Goal: Book appointment/travel/reservation

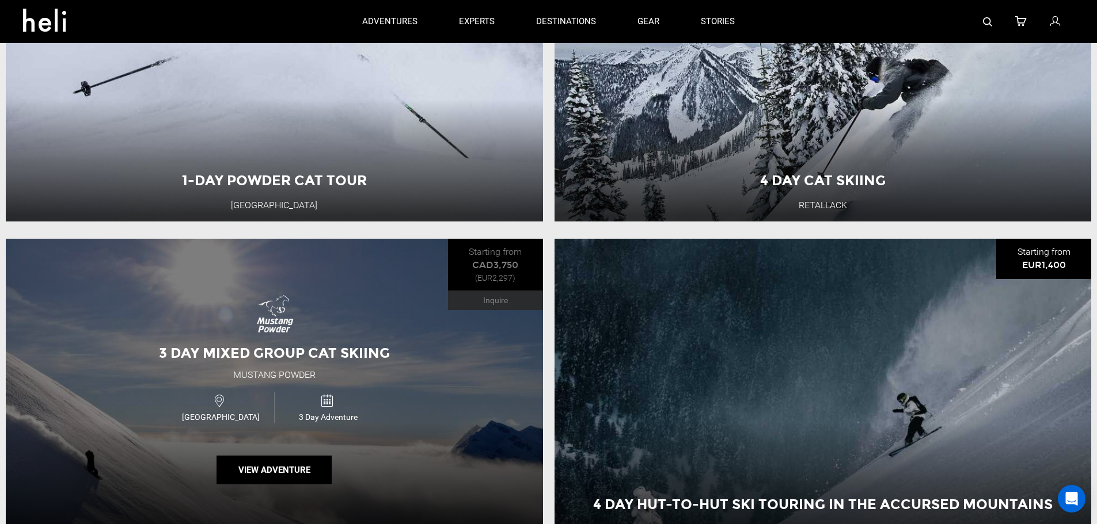
scroll to position [288, 0]
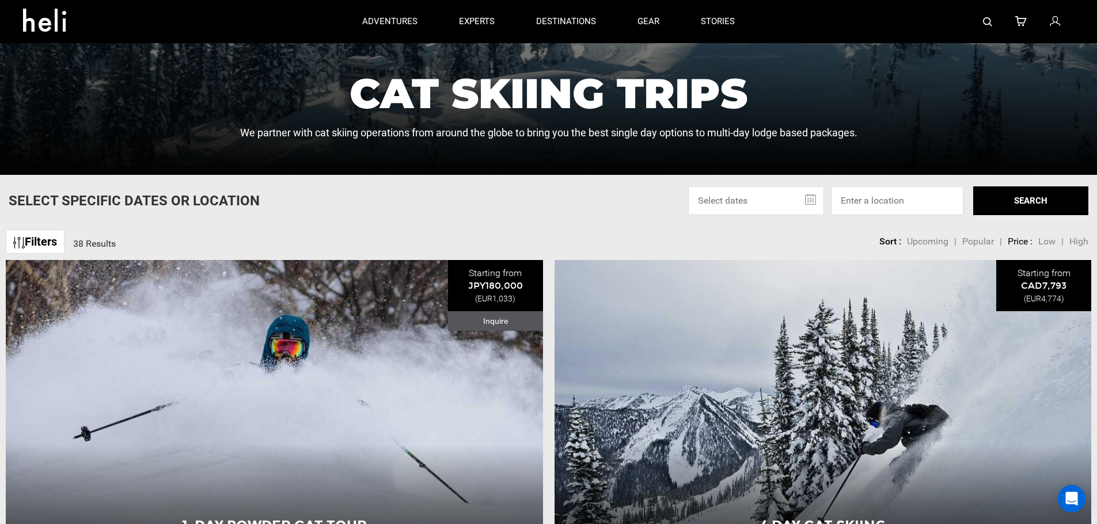
click at [766, 204] on input "text" at bounding box center [756, 201] width 136 height 29
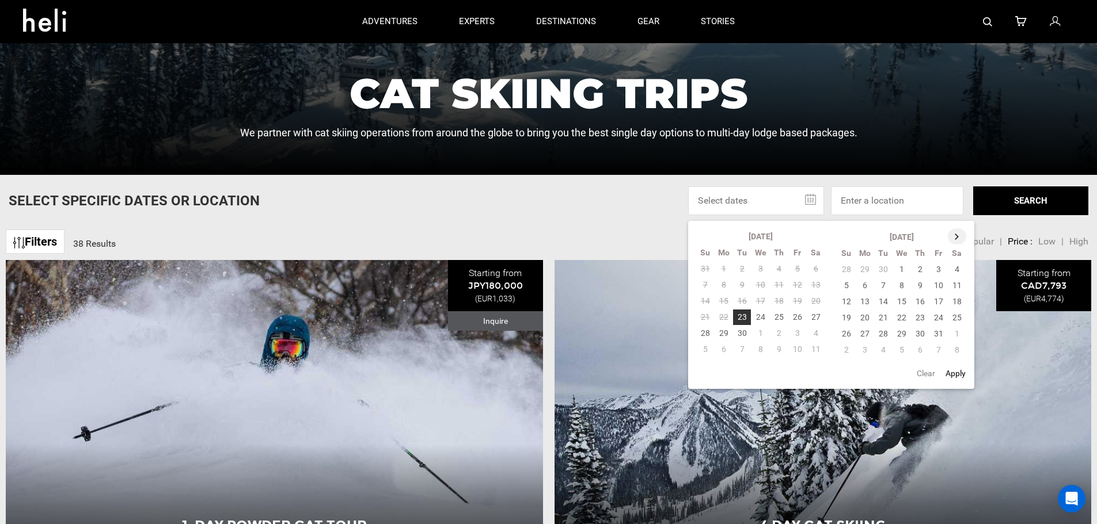
click at [955, 241] on th at bounding box center [957, 237] width 18 height 16
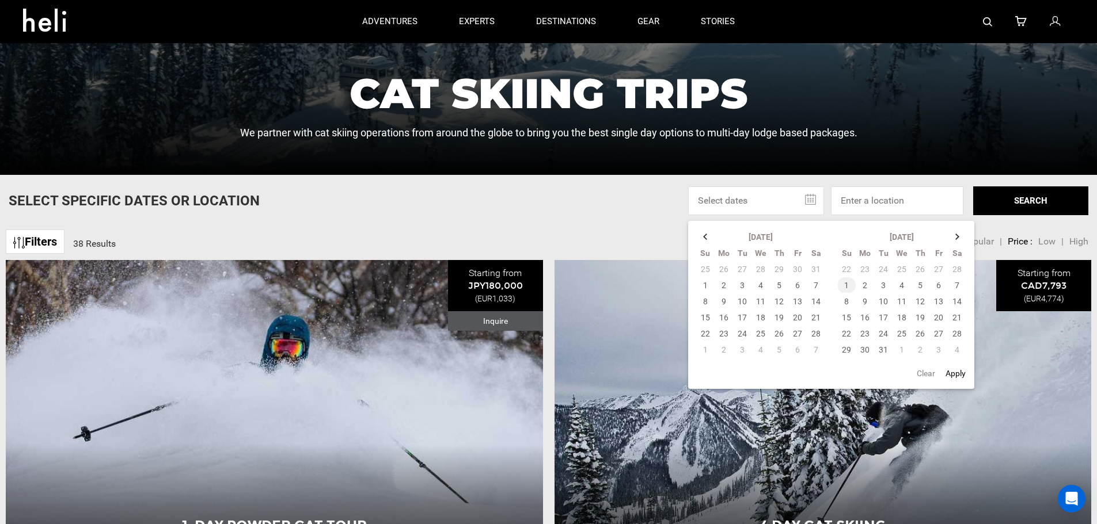
click at [842, 286] on td "1" at bounding box center [846, 285] width 18 height 16
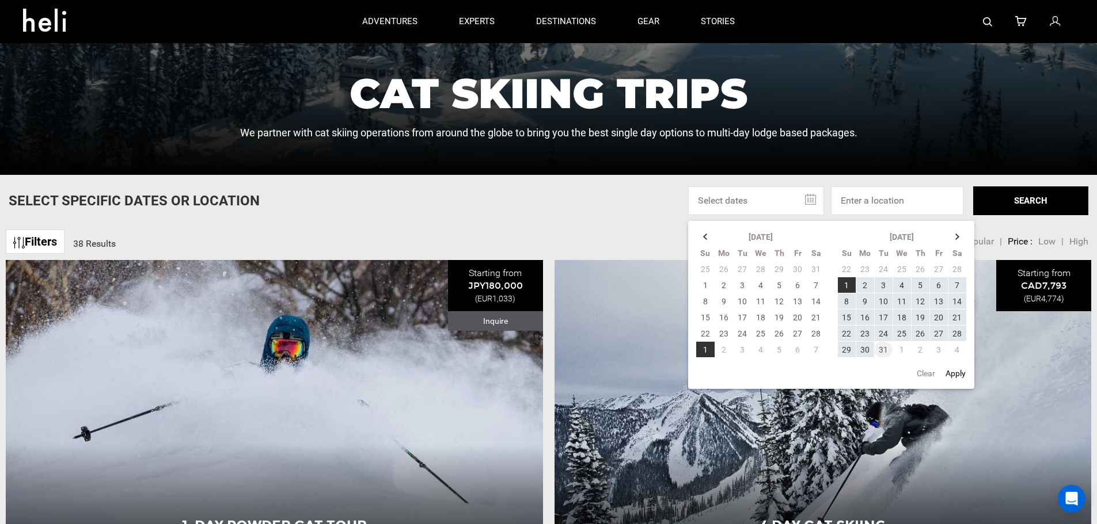
click at [887, 349] on td "31" at bounding box center [883, 350] width 18 height 16
click at [951, 375] on button "Apply" at bounding box center [955, 373] width 27 height 21
type input "[DATE] - [DATE]"
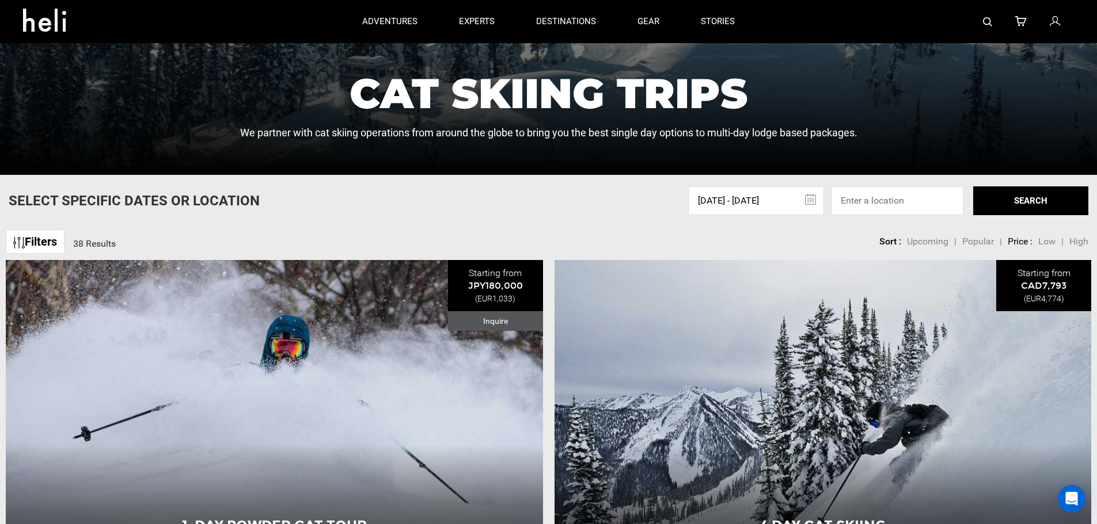
click at [1021, 201] on button "SEARCH" at bounding box center [1030, 201] width 115 height 29
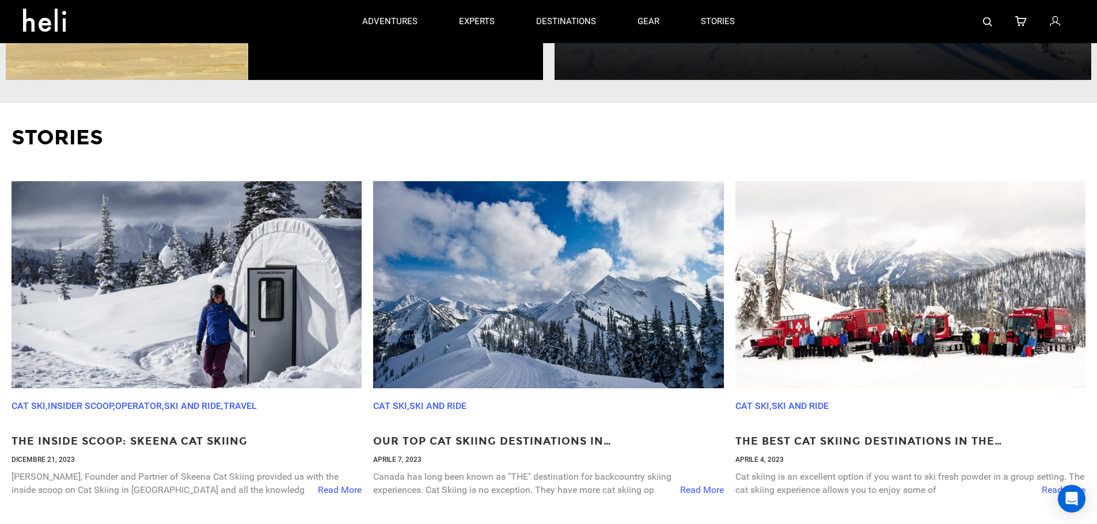
scroll to position [2878, 0]
